Goal: Task Accomplishment & Management: Complete application form

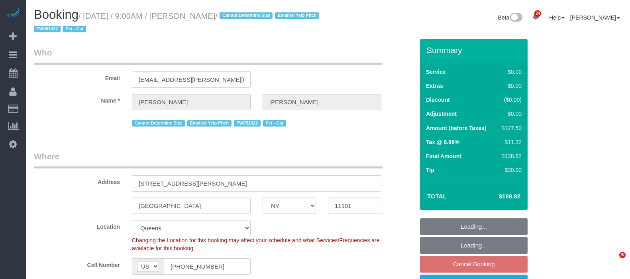
select select "NY"
select select "1"
select select "spot2"
select select "number:89"
select select "number:90"
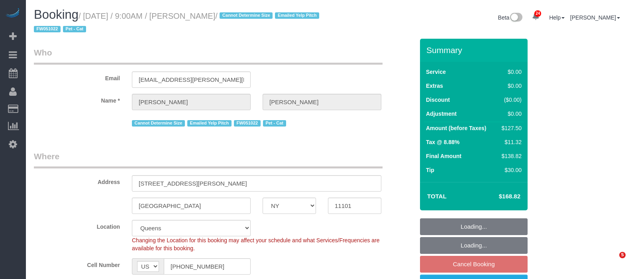
select select "number:14"
select select "number:6"
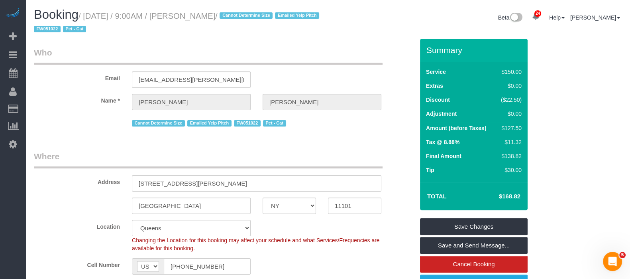
drag, startPoint x: 86, startPoint y: 15, endPoint x: 245, endPoint y: 14, distance: 159.4
click at [245, 14] on small "/ [DATE] / 9:00AM / [PERSON_NAME] / Cannot Determine Size Emailed Yelp Pitch FW…" at bounding box center [178, 23] width 288 height 22
copy small "[DATE] / 9:00AM / [PERSON_NAME]"
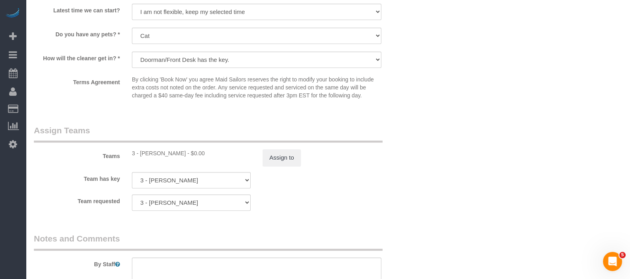
scroll to position [1046, 0]
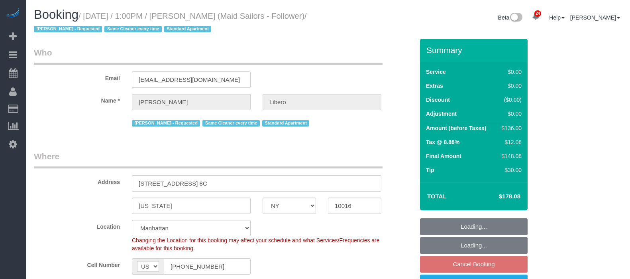
select select "NY"
select select "1"
select select "spot6"
select select "number:57"
select select "number:90"
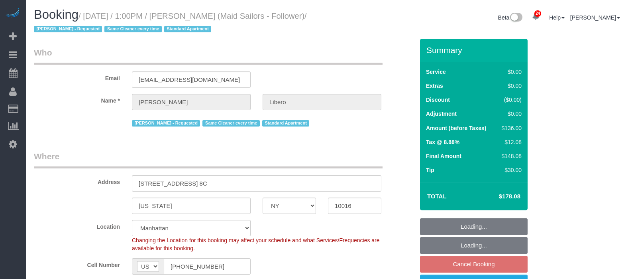
select select "number:15"
select select "number:6"
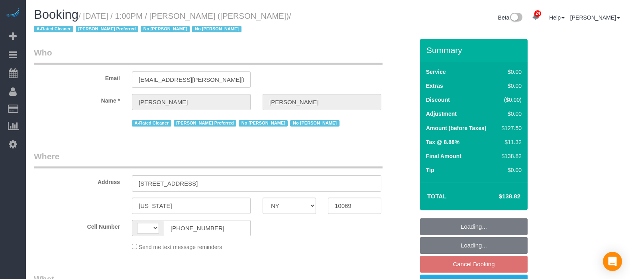
select select "NY"
select select "spot6"
select select "string:[GEOGRAPHIC_DATA]"
select select "object:1282"
select select "string:stripe-pm_1QHTSc4VGloSiKo7S8A01OnH"
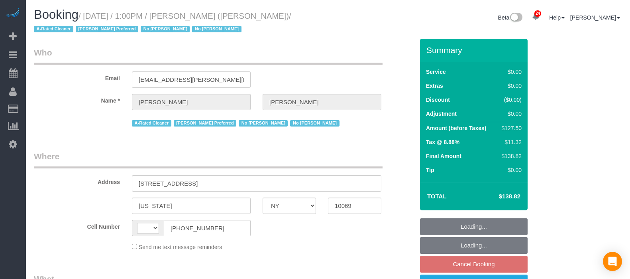
select select "number:89"
select select "number:90"
select select "number:15"
select select "number:6"
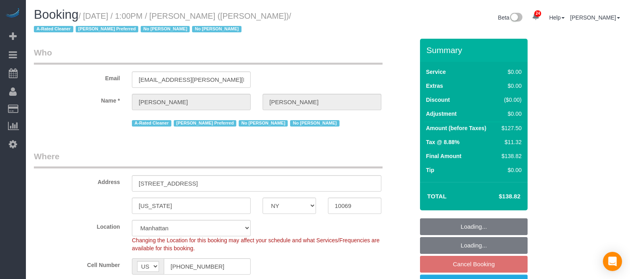
select select "object:1979"
select select "spot66"
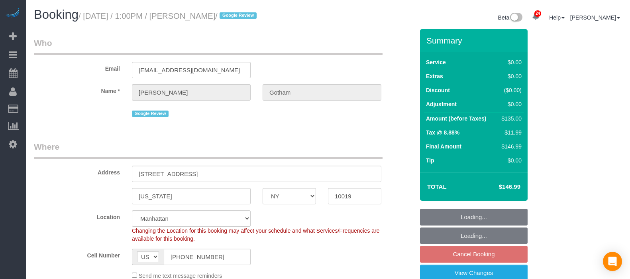
select select "NY"
select select "spot6"
select select "number:89"
select select "number:90"
select select "number:15"
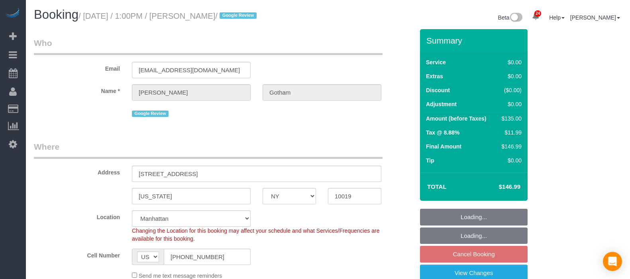
select select "number:6"
